Goal: Check status: Check status

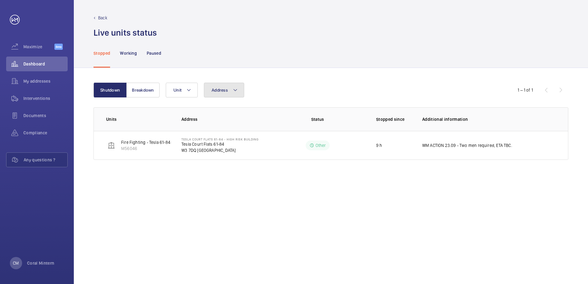
click at [241, 84] on button "Address" at bounding box center [224, 90] width 40 height 15
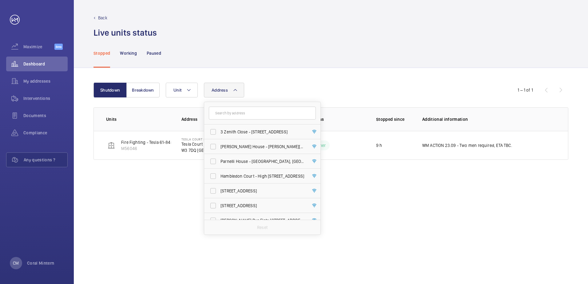
type input "f"
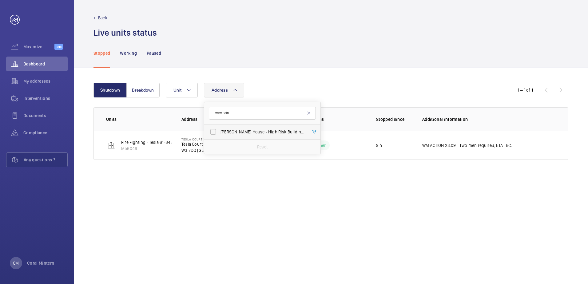
type input "w1w 6dn"
click at [249, 132] on span "[PERSON_NAME] House - High Risk Building - [PERSON_NAME][GEOGRAPHIC_DATA]" at bounding box center [263, 132] width 85 height 6
click at [219, 132] on input "[PERSON_NAME] House - High Risk Building - [PERSON_NAME][GEOGRAPHIC_DATA]" at bounding box center [213, 132] width 12 height 12
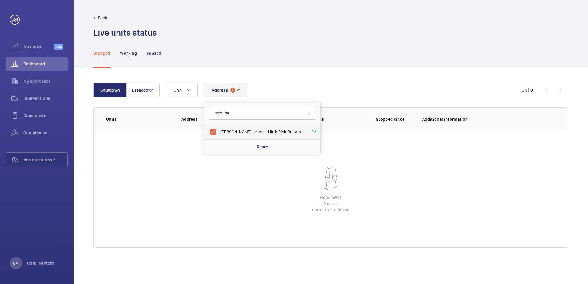
click at [261, 127] on label "[PERSON_NAME] House - High Risk Building - [PERSON_NAME][GEOGRAPHIC_DATA]" at bounding box center [257, 132] width 107 height 15
click at [219, 127] on input "[PERSON_NAME] House - High Risk Building - [PERSON_NAME][GEOGRAPHIC_DATA]" at bounding box center [213, 132] width 12 height 12
checkbox input "false"
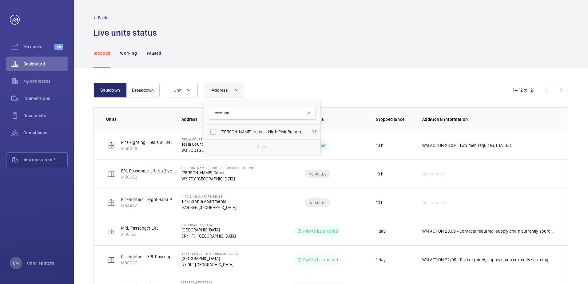
click at [300, 61] on div "Stopped Working Paused" at bounding box center [330, 52] width 475 height 29
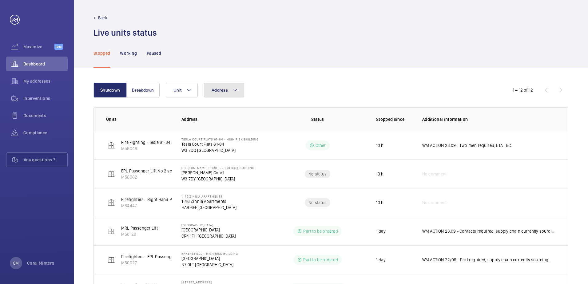
click at [225, 92] on span "Address" at bounding box center [220, 90] width 16 height 5
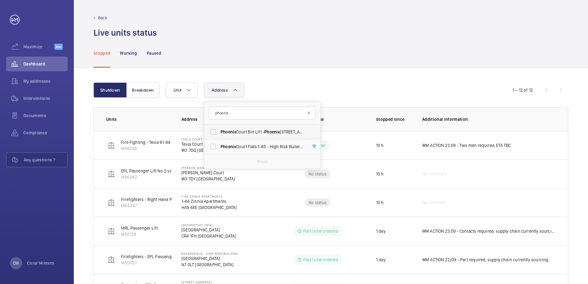
type input "phoenix"
click at [272, 126] on label "Phoenix Court Bin Lift - [STREET_ADDRESS]" at bounding box center [257, 132] width 107 height 15
click at [219, 126] on input "Phoenix Court Bin Lift - [STREET_ADDRESS]" at bounding box center [213, 132] width 12 height 12
checkbox input "true"
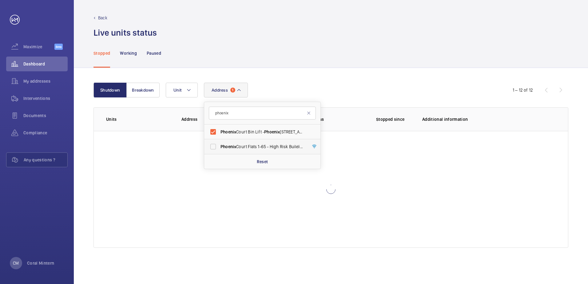
click at [277, 140] on label "[GEOGRAPHIC_DATA] Flats [STREET_ADDRESS]" at bounding box center [257, 146] width 107 height 15
click at [219, 141] on input "[GEOGRAPHIC_DATA] Flats [STREET_ADDRESS]" at bounding box center [213, 147] width 12 height 12
checkbox input "true"
click at [293, 135] on label "Phoenix Court Bin Lift - [STREET_ADDRESS]" at bounding box center [257, 132] width 107 height 15
click at [219, 135] on input "Phoenix Court Bin Lift - [STREET_ADDRESS]" at bounding box center [213, 132] width 12 height 12
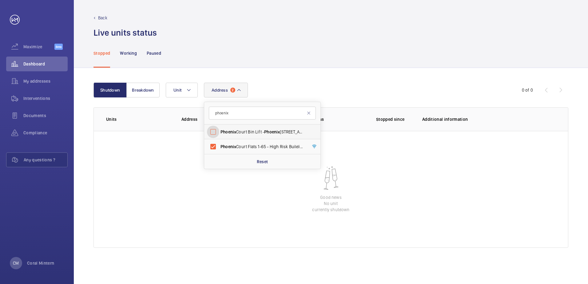
checkbox input "false"
click at [282, 152] on div "phoenix Phoenix Court Bin Lift - [GEOGRAPHIC_DATA] 1-65 - [GEOGRAPHIC_DATA] - […" at bounding box center [262, 135] width 117 height 67
click at [282, 152] on label "[GEOGRAPHIC_DATA] Flats [STREET_ADDRESS]" at bounding box center [257, 146] width 107 height 15
click at [219, 152] on input "[GEOGRAPHIC_DATA] Flats [STREET_ADDRESS]" at bounding box center [213, 147] width 12 height 12
checkbox input "false"
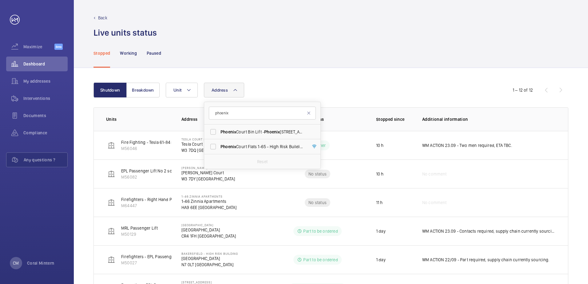
click at [336, 79] on div "Shutdown Breakdown Address [GEOGRAPHIC_DATA] Bin Lift - [GEOGRAPHIC_DATA] 1-65 …" at bounding box center [331, 278] width 514 height 421
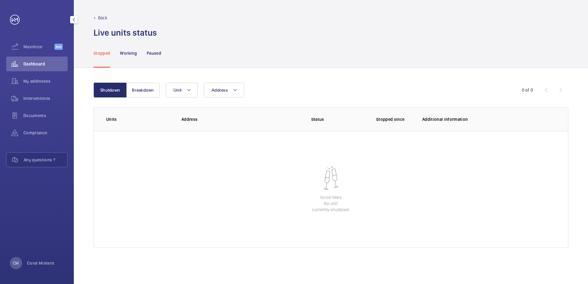
click at [49, 69] on div "Dashboard" at bounding box center [37, 64] width 62 height 15
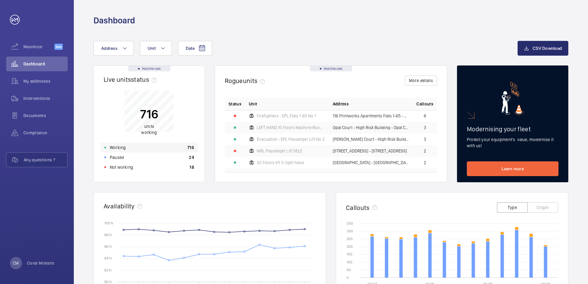
click at [131, 149] on div "Working 716" at bounding box center [149, 148] width 97 height 10
